Goal: Task Accomplishment & Management: Use online tool/utility

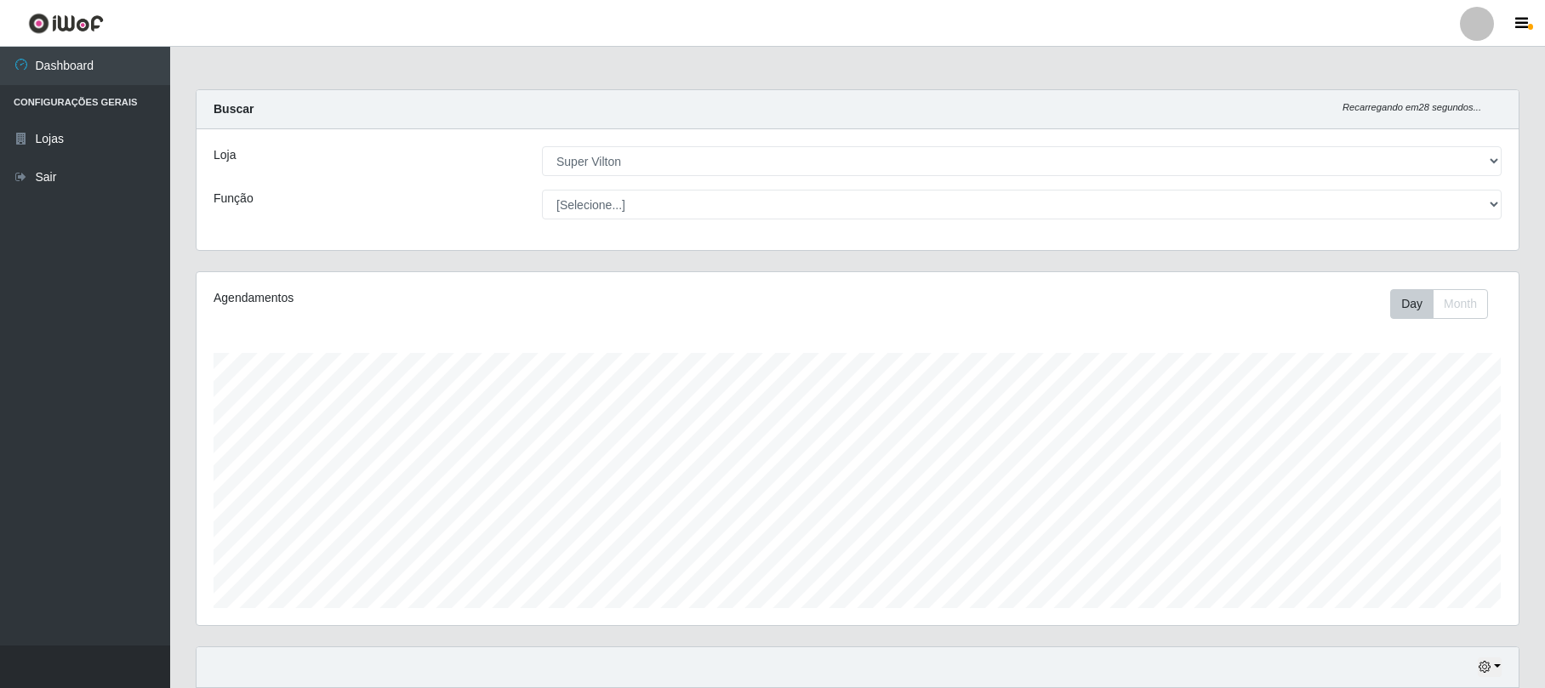
select select "379"
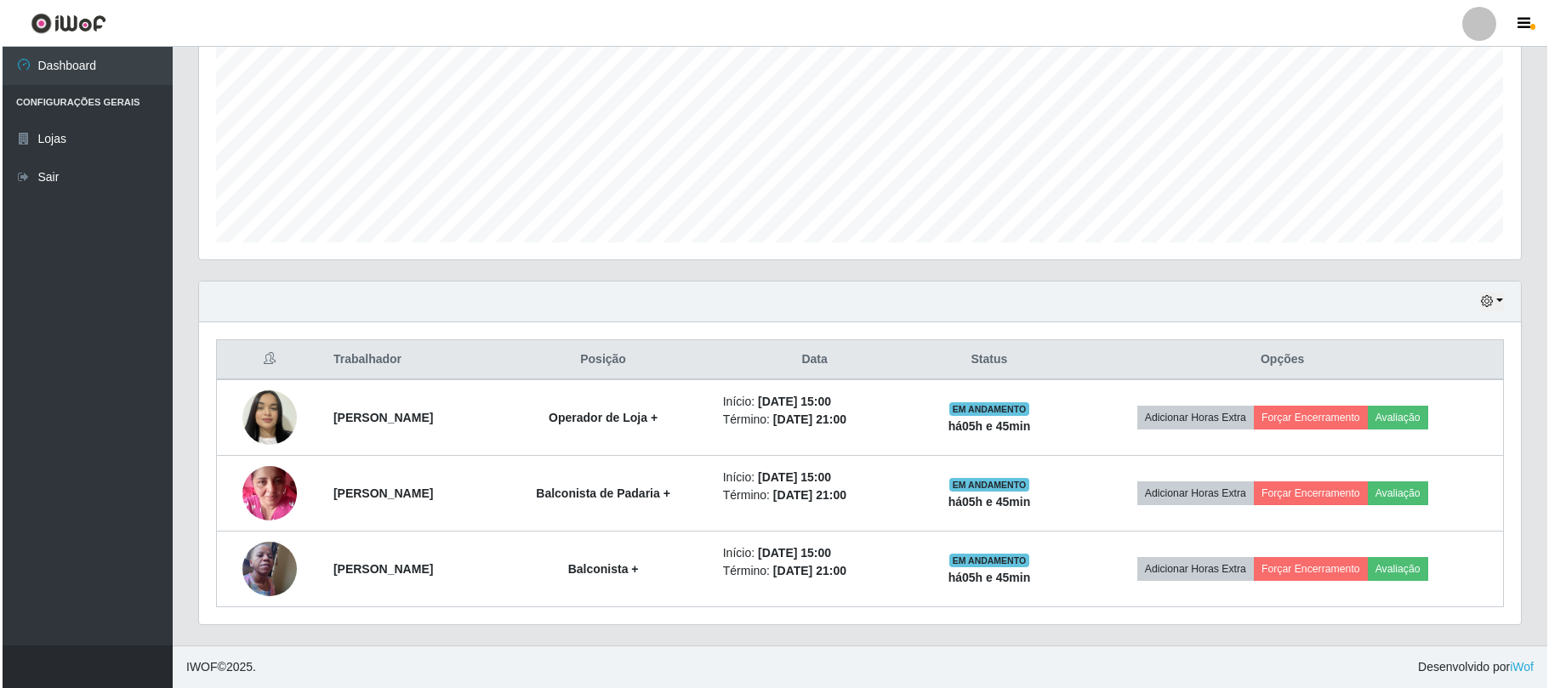
scroll to position [354, 1321]
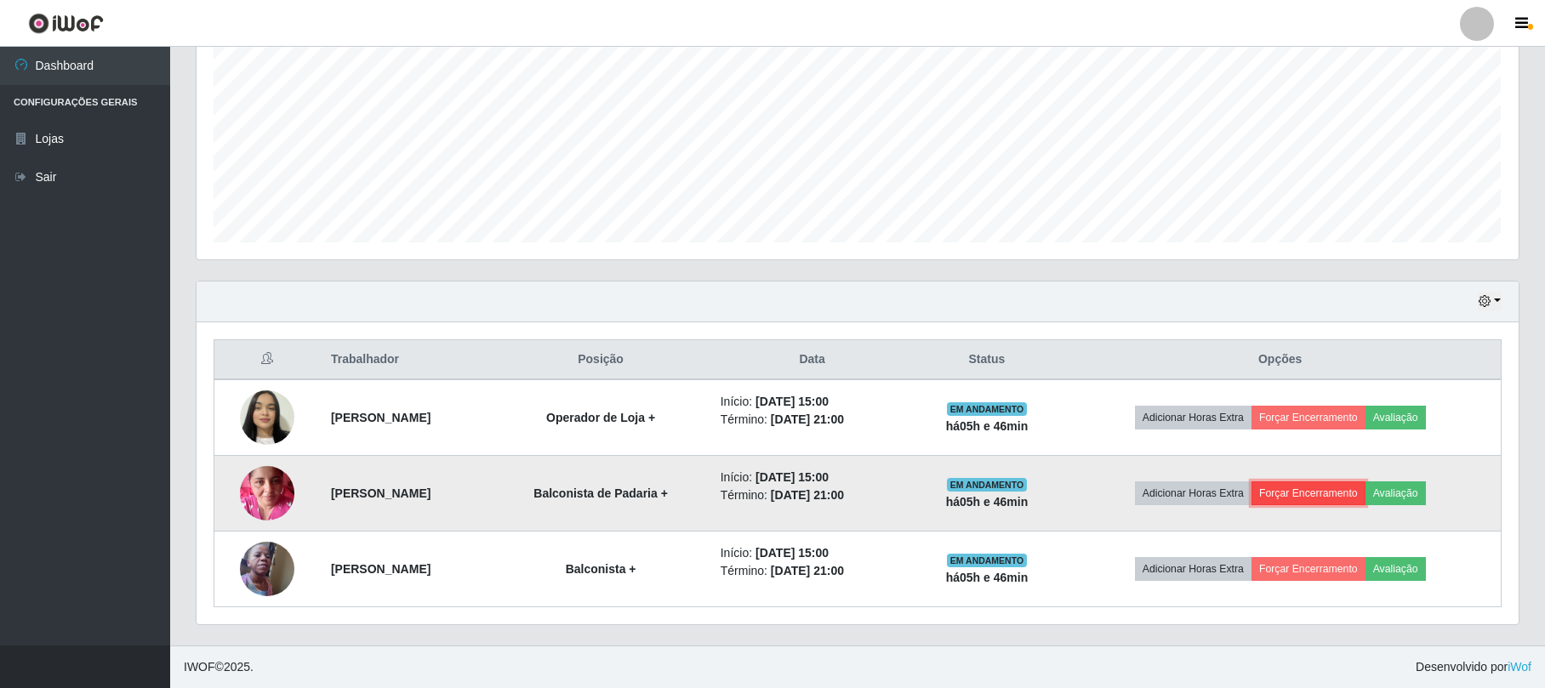
click at [1305, 488] on button "Forçar Encerramento" at bounding box center [1308, 493] width 114 height 24
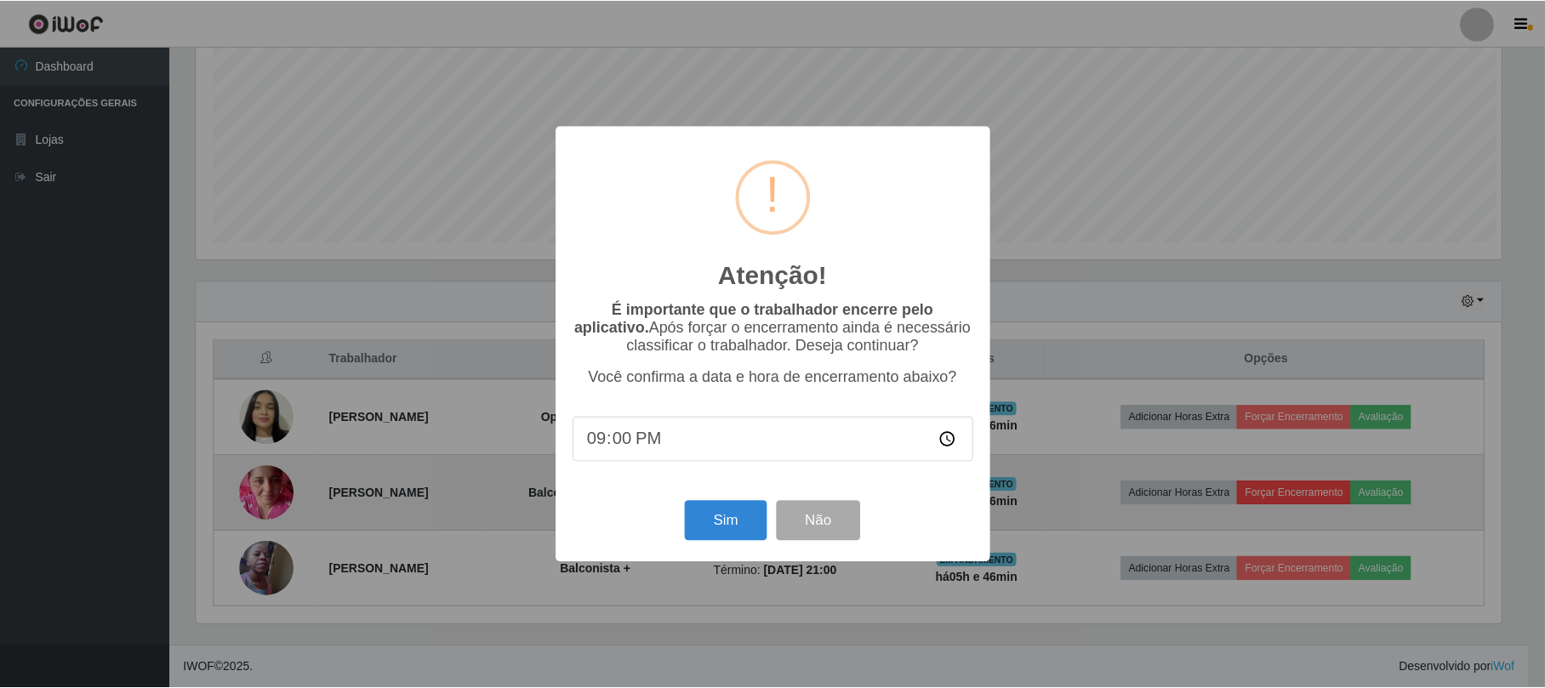
scroll to position [354, 1308]
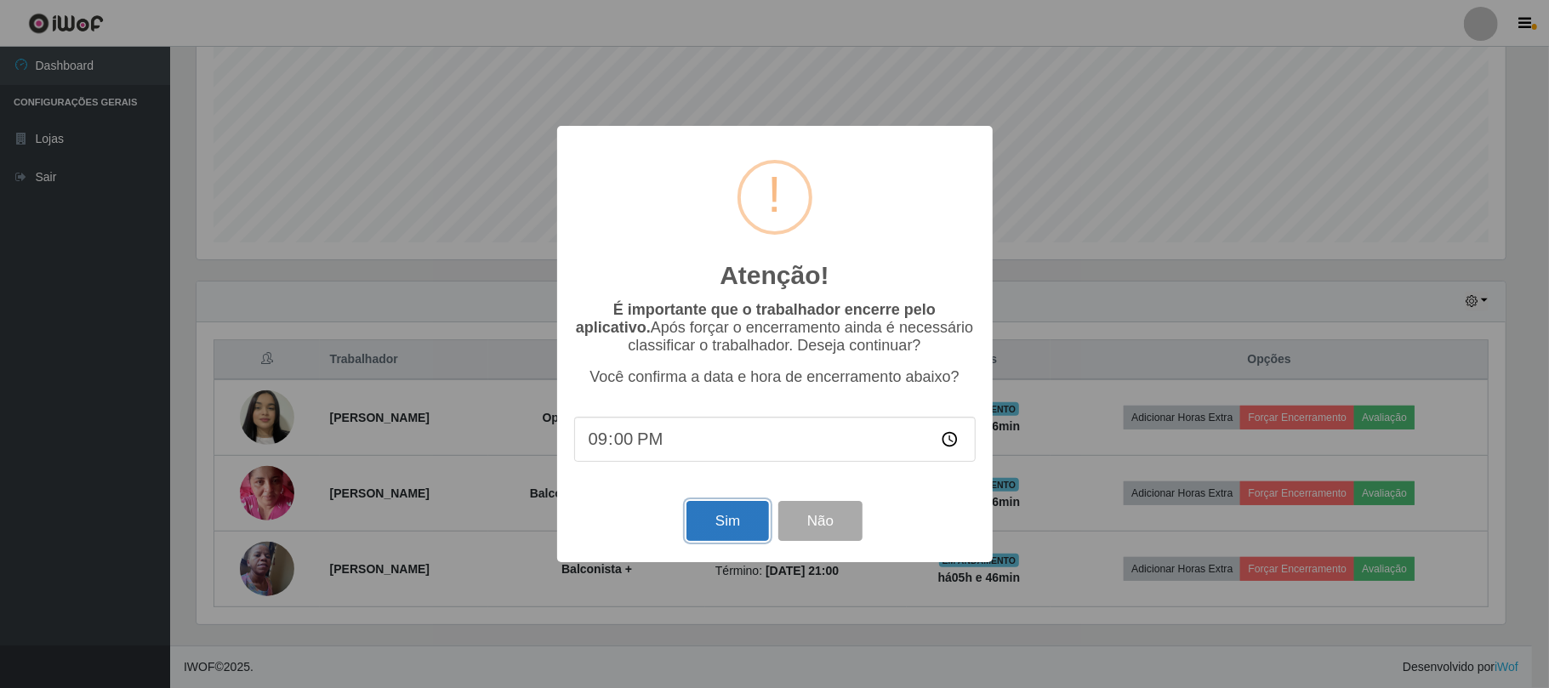
click at [733, 522] on button "Sim" at bounding box center [728, 521] width 83 height 40
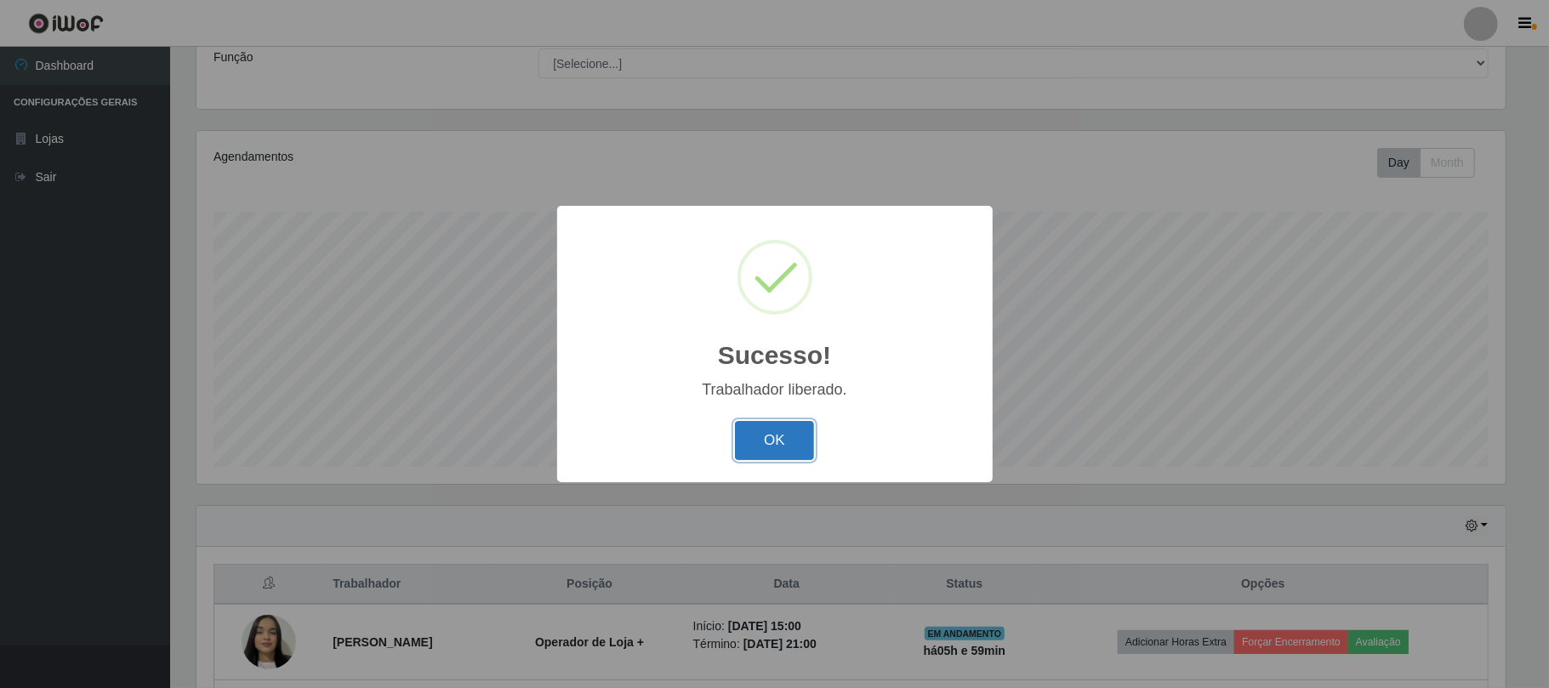
click at [780, 446] on button "OK" at bounding box center [774, 441] width 79 height 40
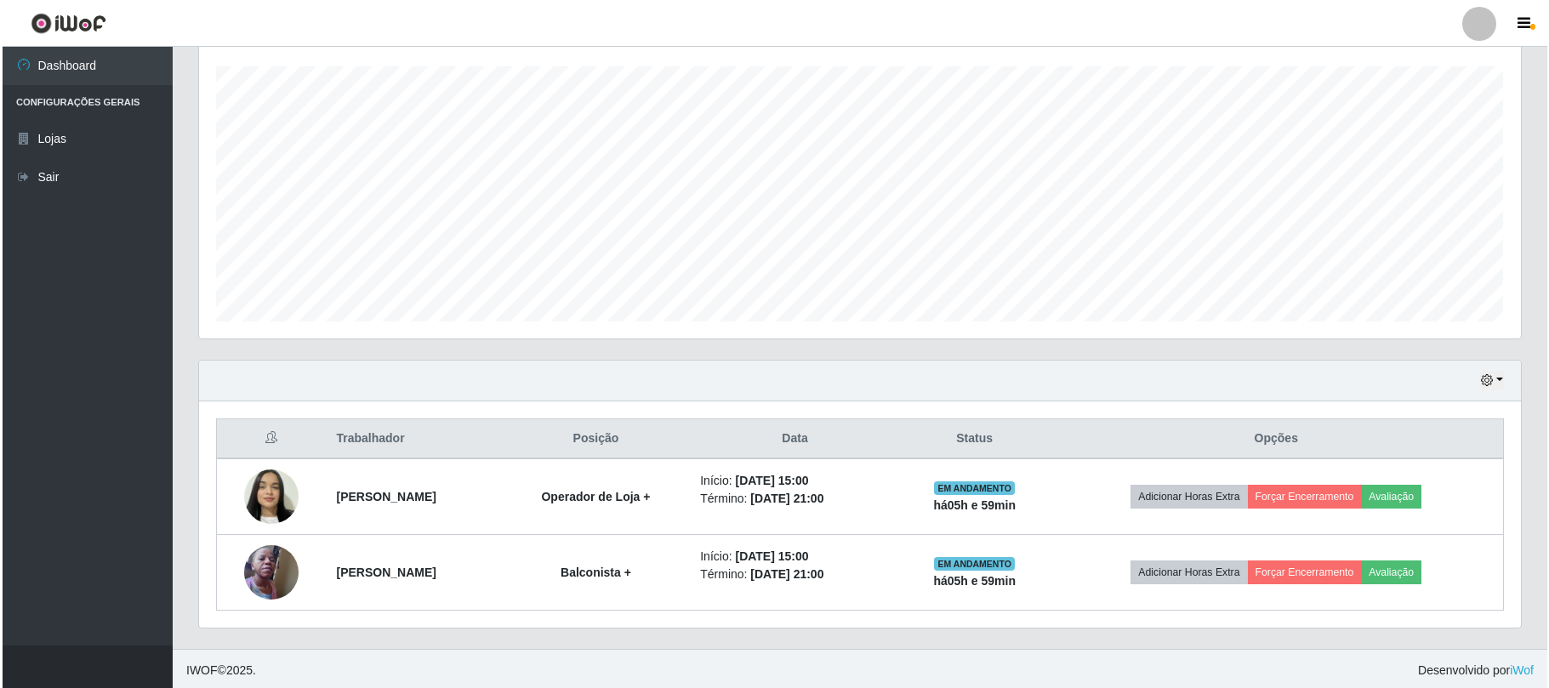
scroll to position [293, 0]
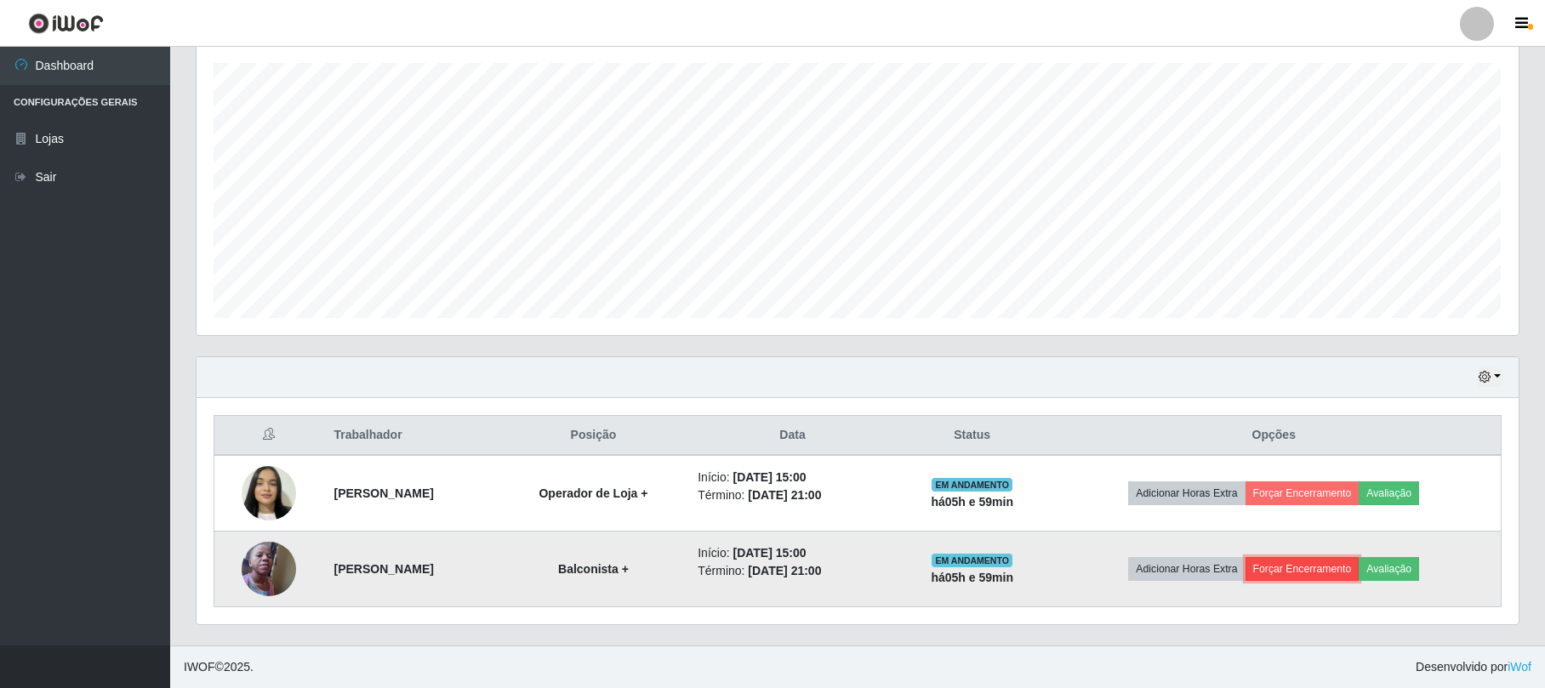
click at [1312, 565] on button "Forçar Encerramento" at bounding box center [1302, 569] width 114 height 24
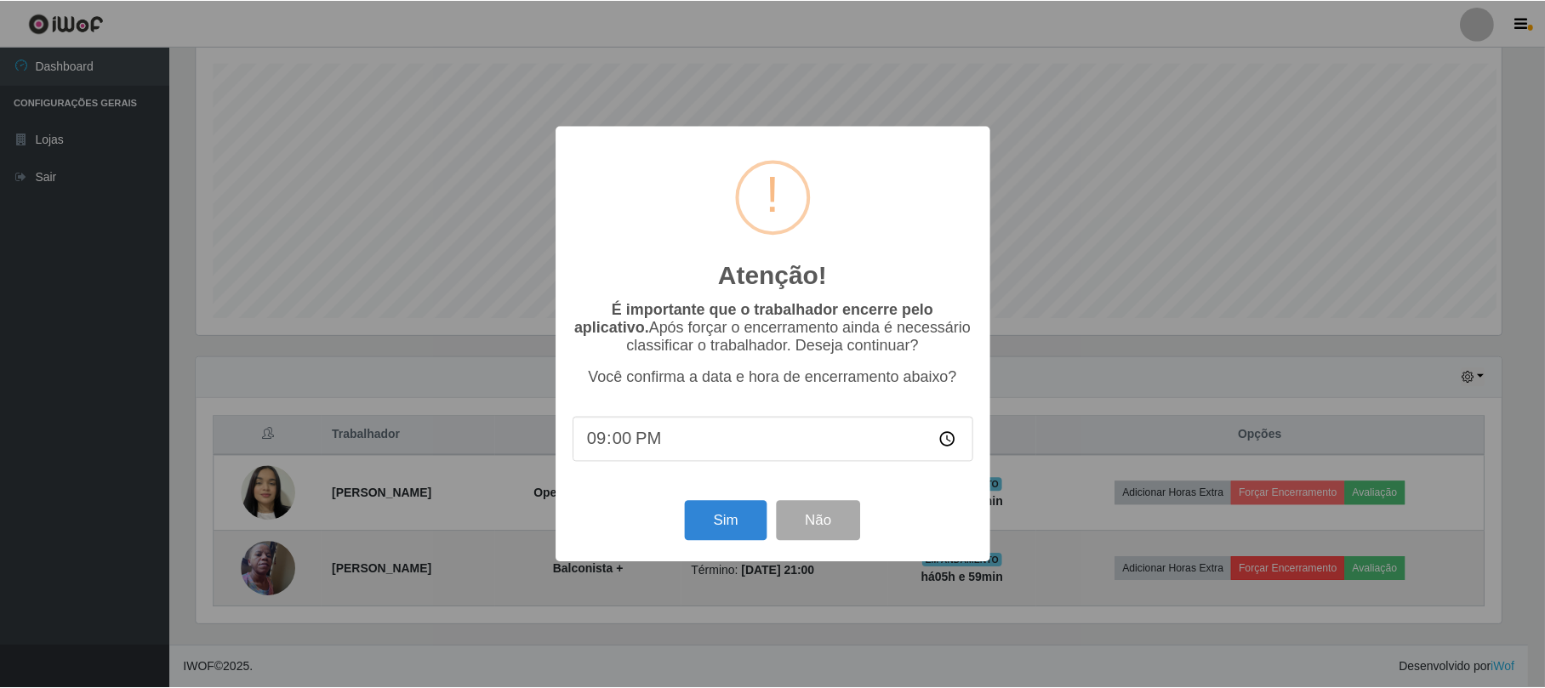
scroll to position [354, 1308]
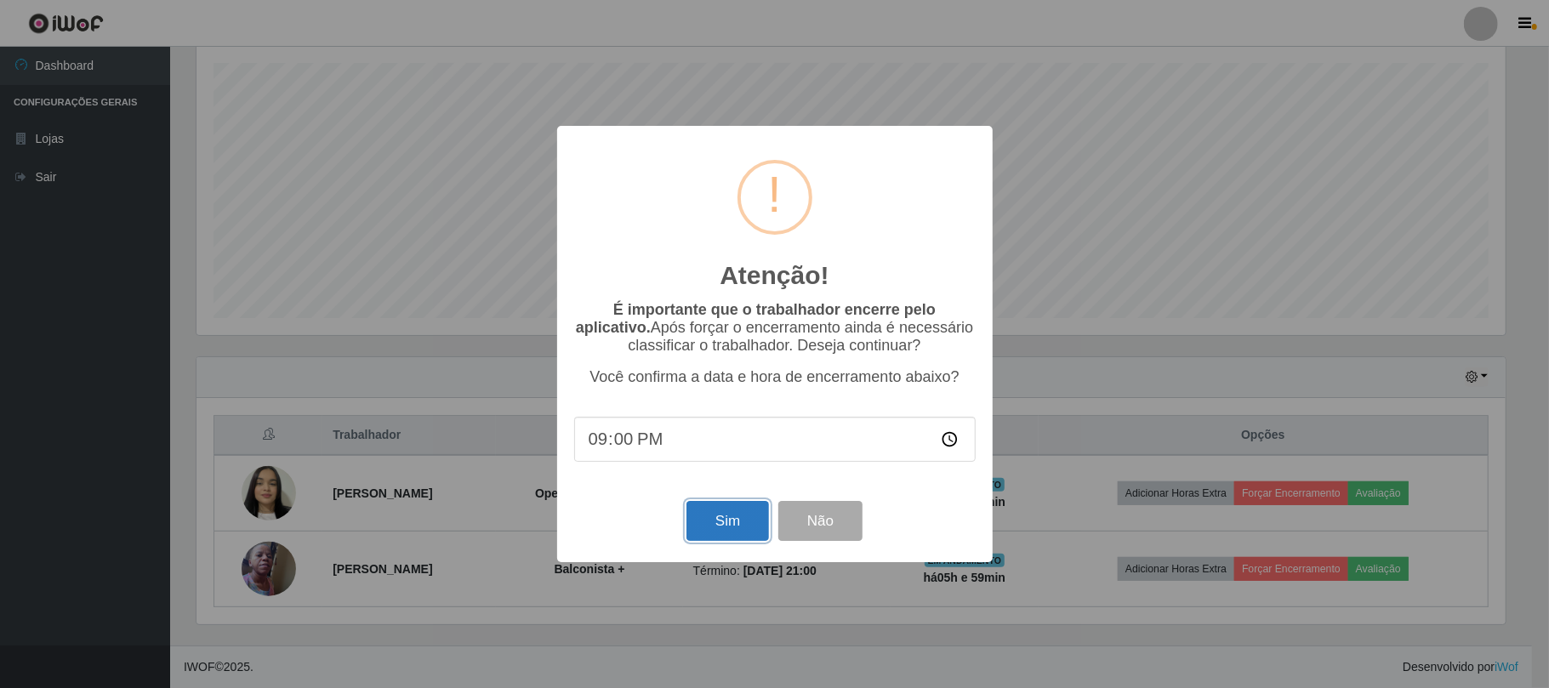
click at [708, 517] on button "Sim" at bounding box center [728, 521] width 83 height 40
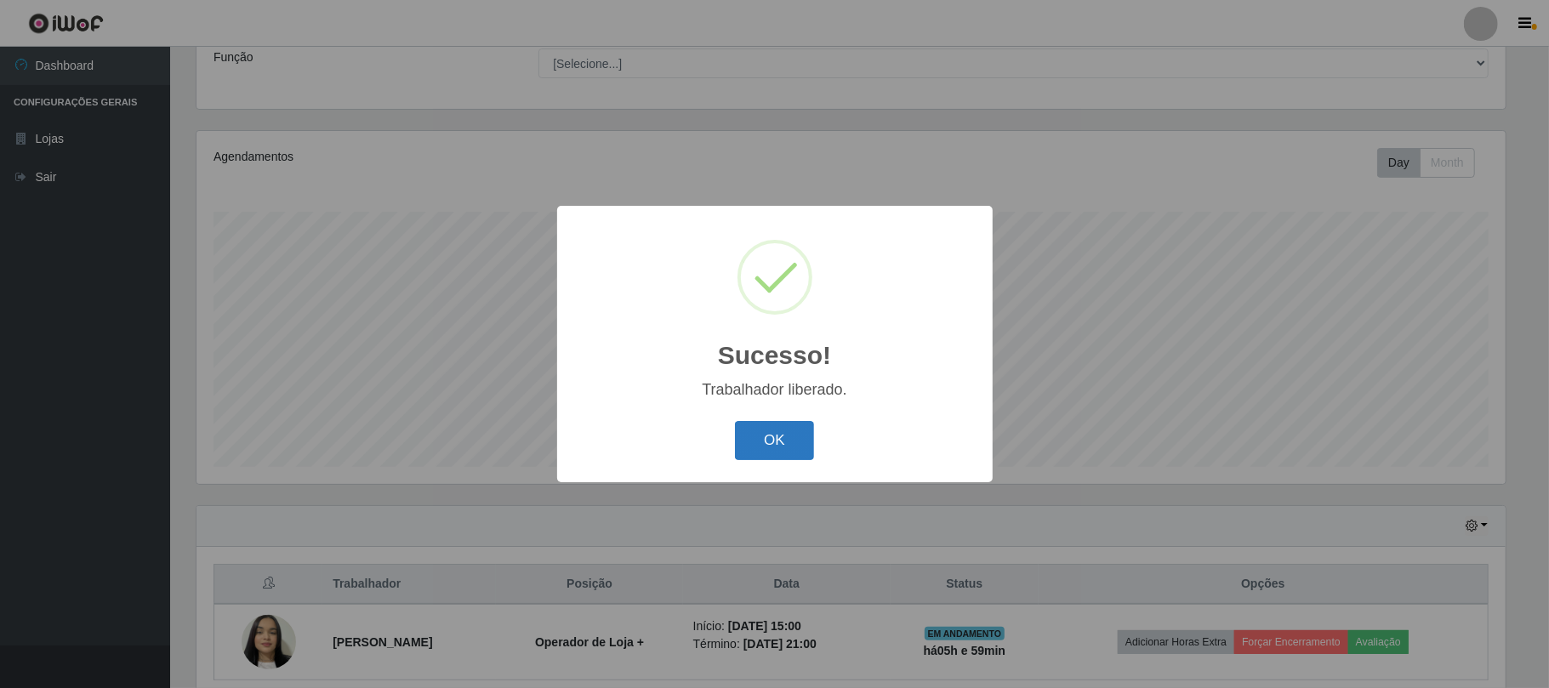
click at [787, 453] on button "OK" at bounding box center [774, 441] width 79 height 40
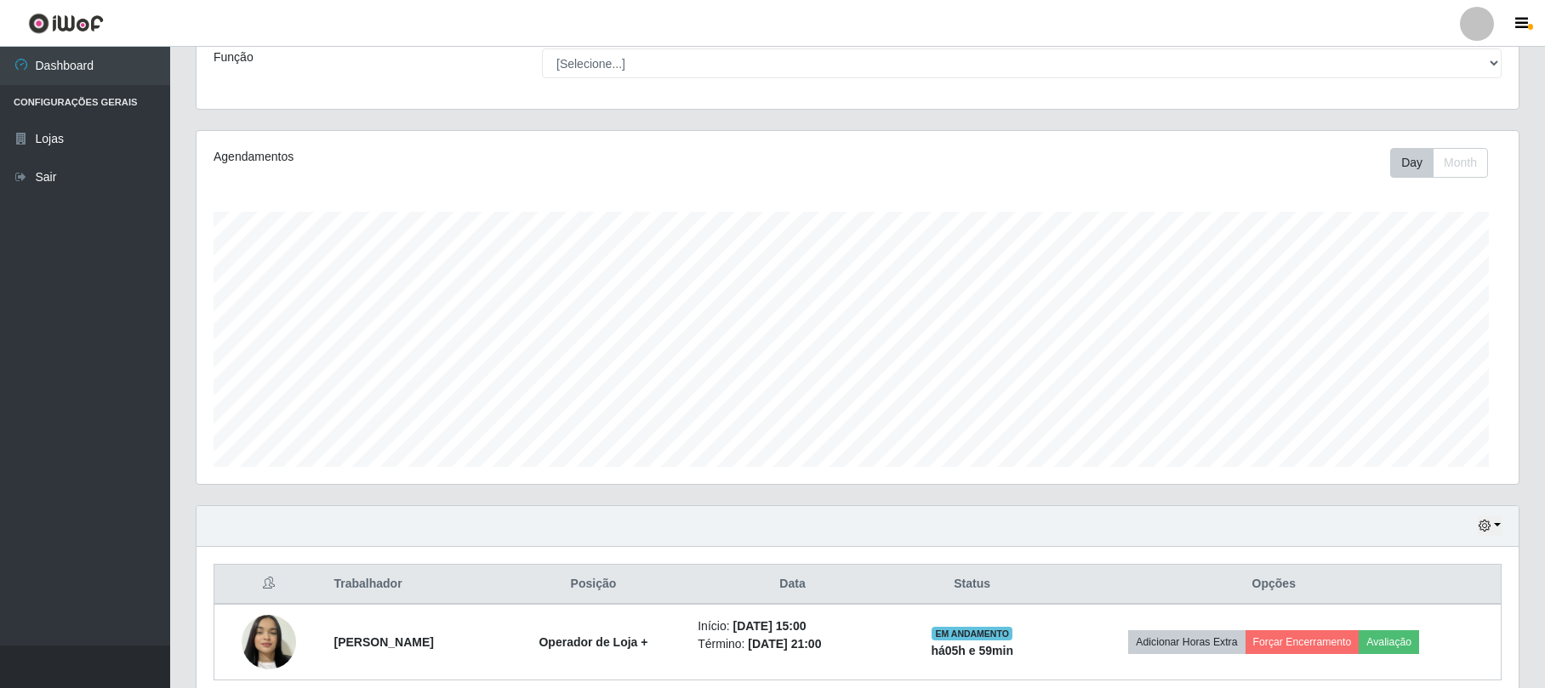
scroll to position [354, 1321]
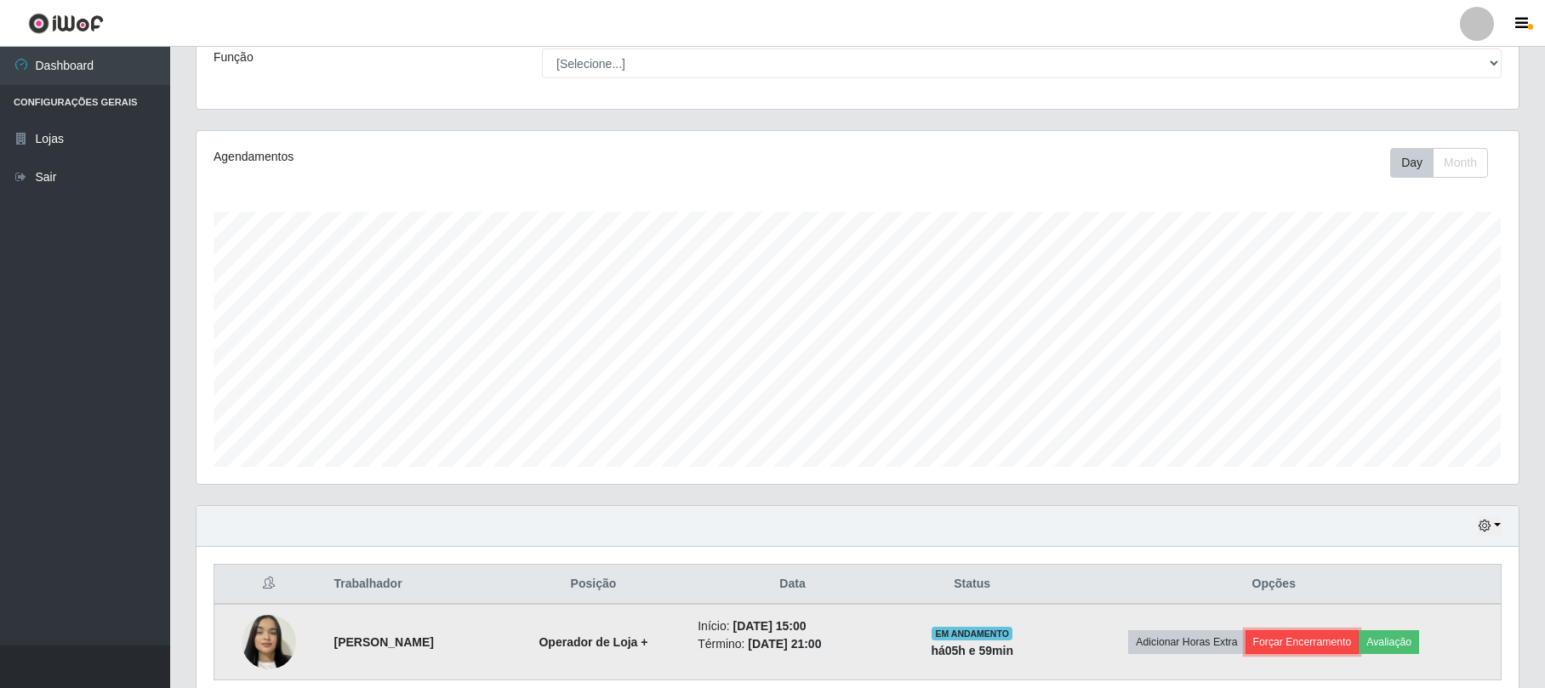
click at [1327, 643] on button "Forçar Encerramento" at bounding box center [1302, 642] width 114 height 24
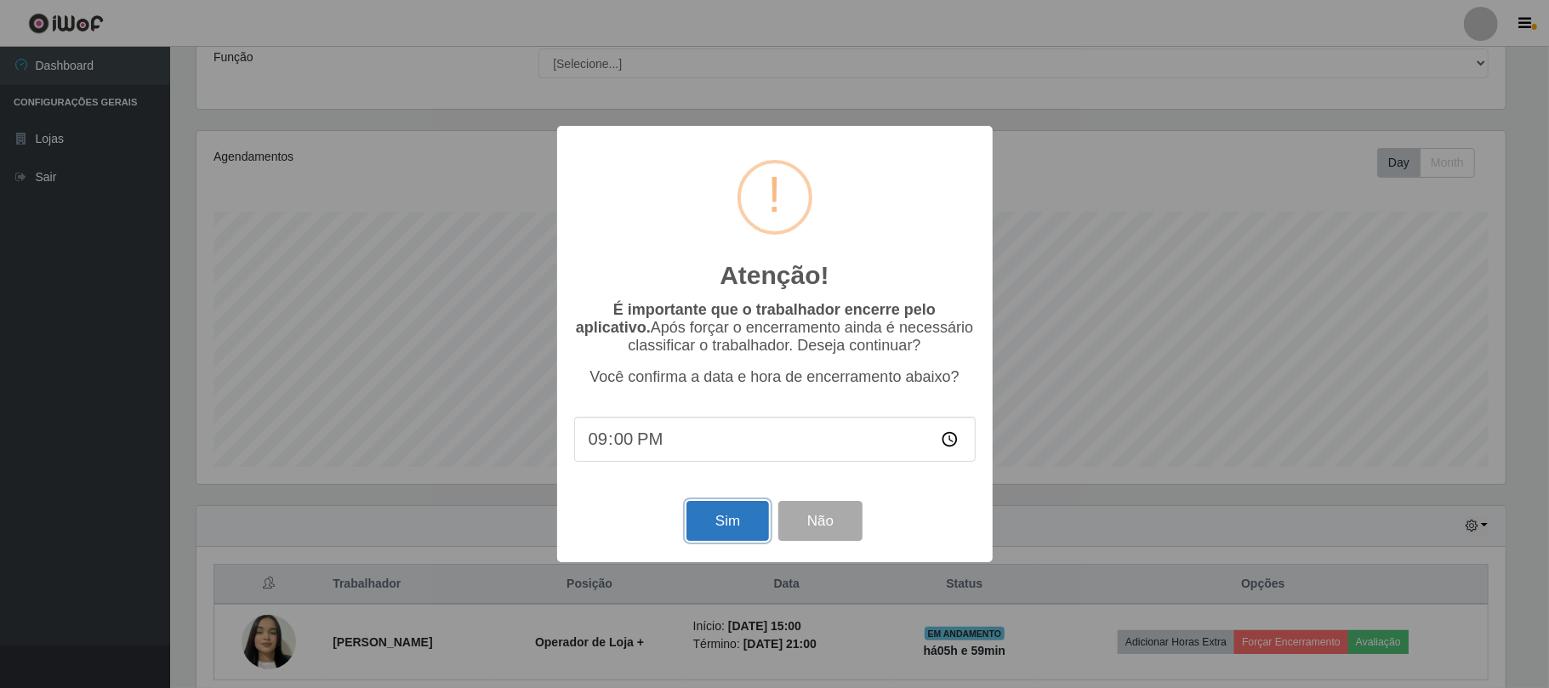
click at [735, 529] on button "Sim" at bounding box center [728, 521] width 83 height 40
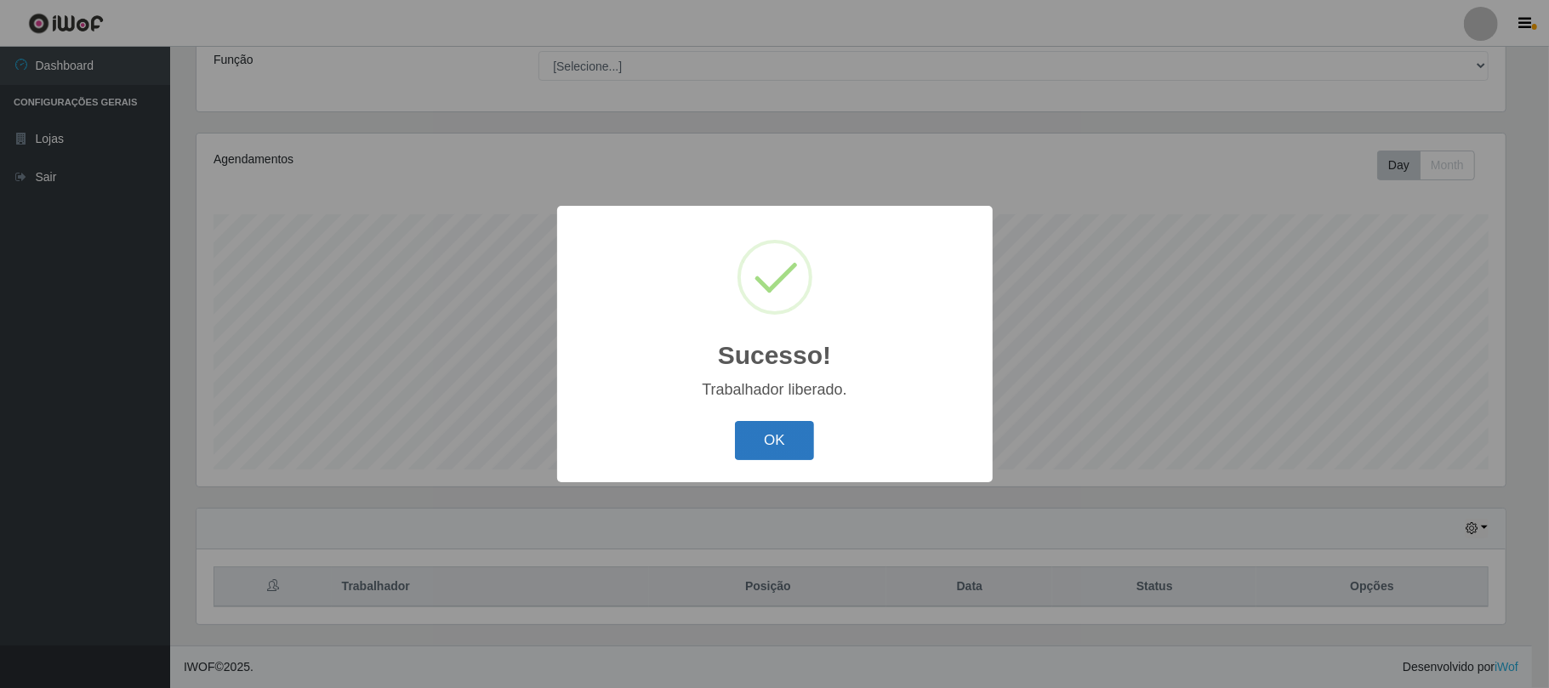
click at [784, 440] on button "OK" at bounding box center [774, 441] width 79 height 40
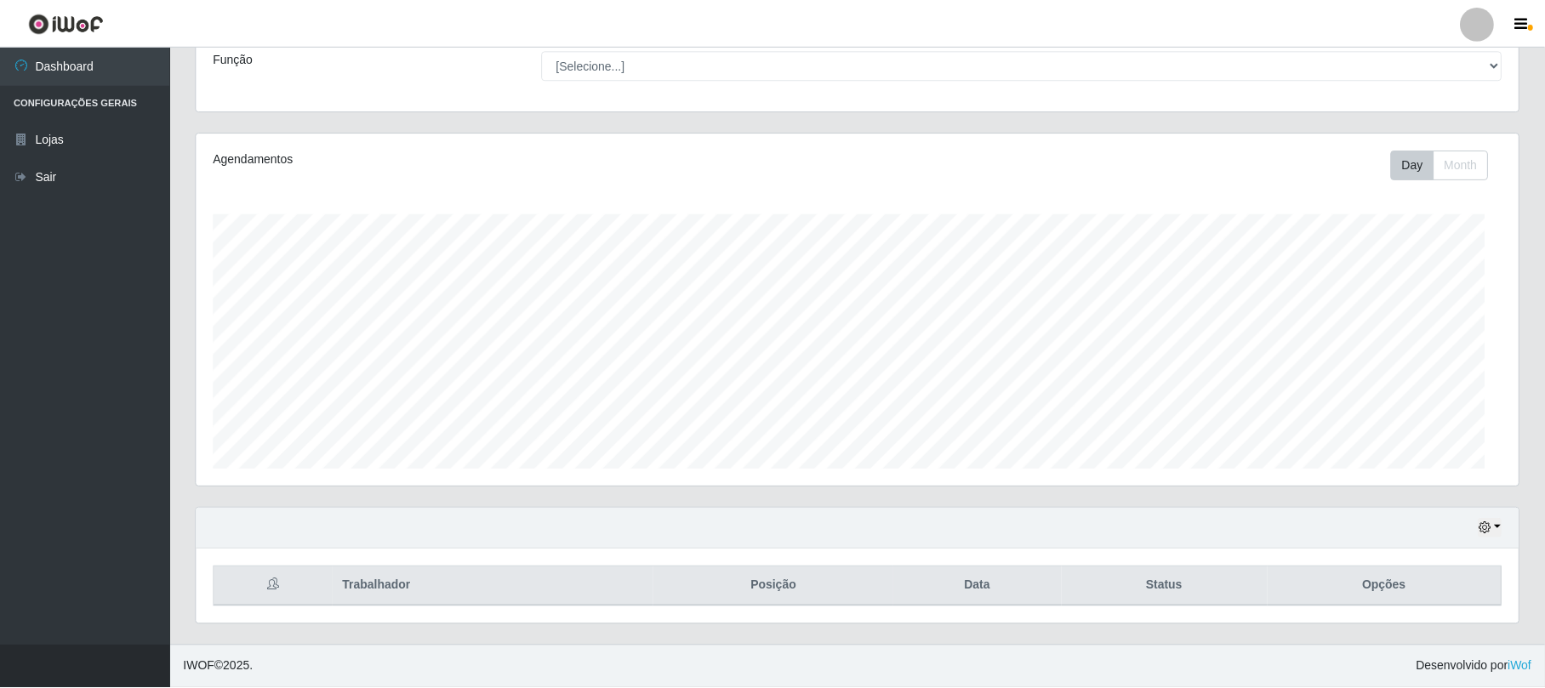
scroll to position [354, 1321]
